Goal: Information Seeking & Learning: Learn about a topic

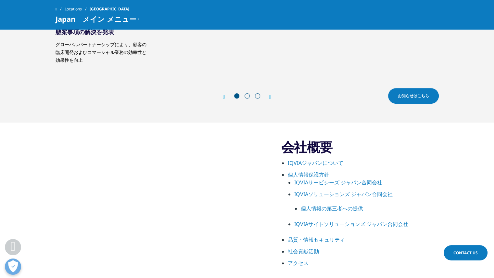
scroll to position [357, 0]
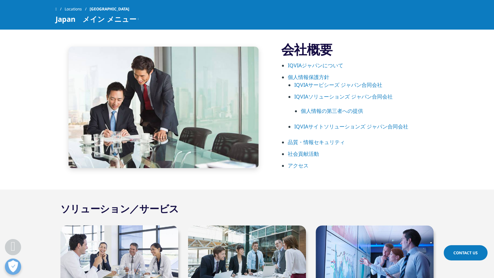
click at [359, 95] on link "IQVIAソリューションズ ジャパン合同会社" at bounding box center [343, 96] width 98 height 7
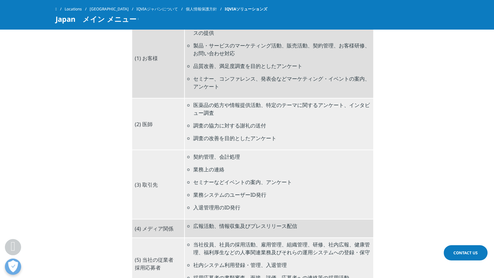
scroll to position [487, 0]
